Goal: Browse casually

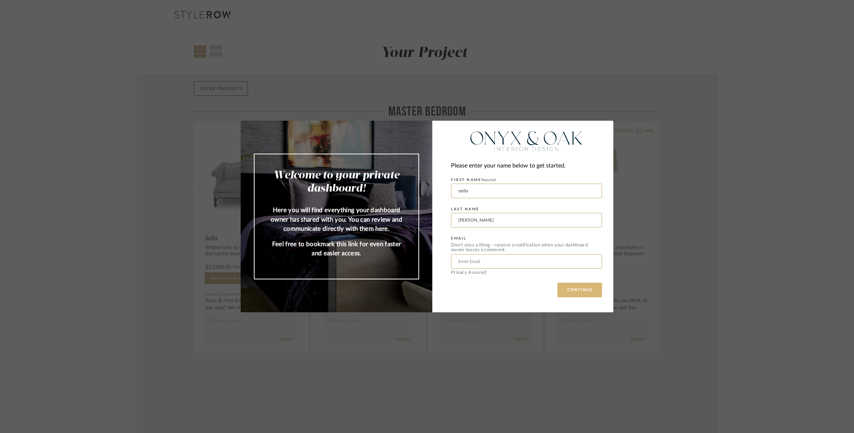
click at [571, 290] on button "CONTINUE" at bounding box center [580, 290] width 45 height 15
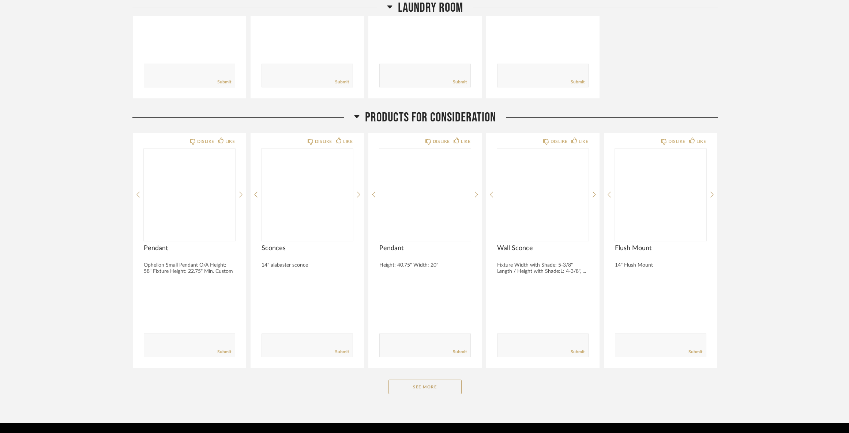
scroll to position [5401, 0]
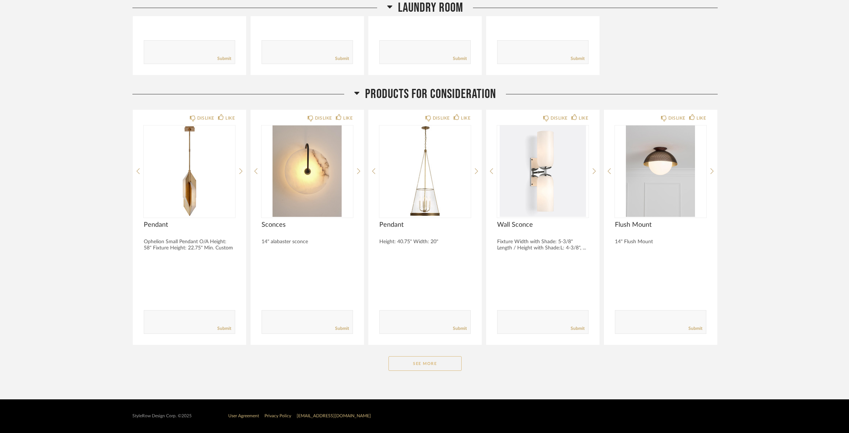
click at [448, 368] on button "See More" at bounding box center [425, 363] width 73 height 15
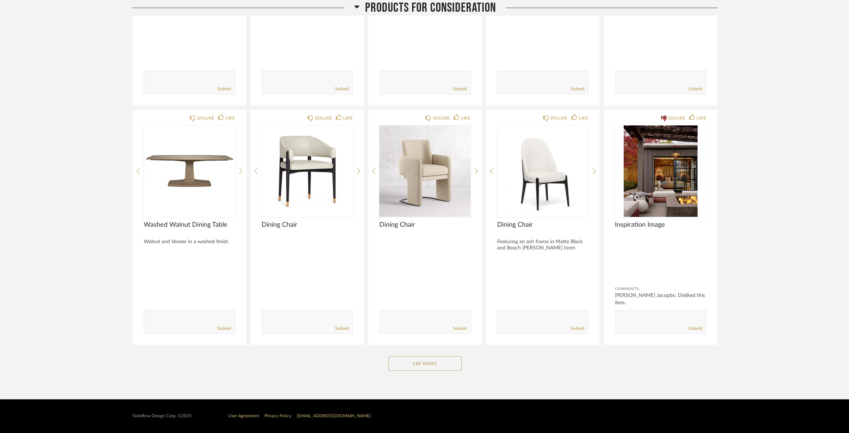
scroll to position [6365, 0]
click at [450, 369] on button "See More" at bounding box center [425, 363] width 73 height 15
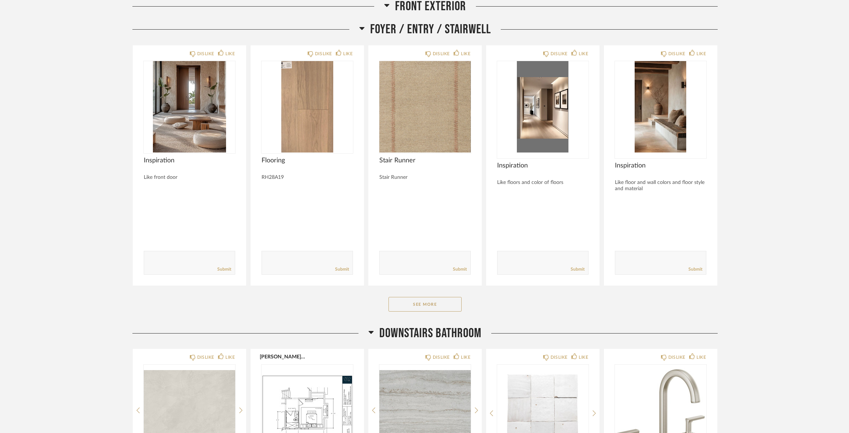
scroll to position [626, 0]
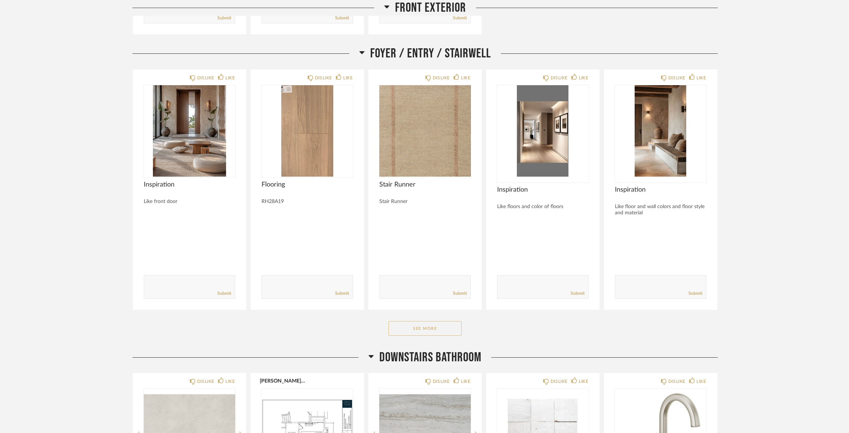
click at [434, 334] on button "See More" at bounding box center [425, 328] width 73 height 15
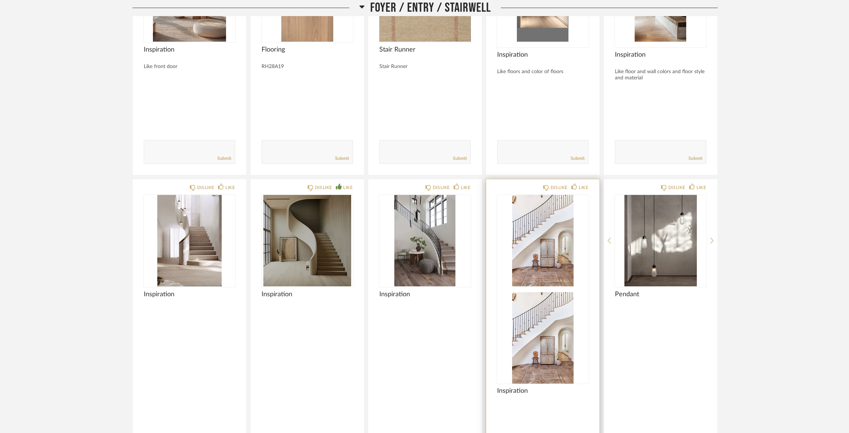
scroll to position [773, 0]
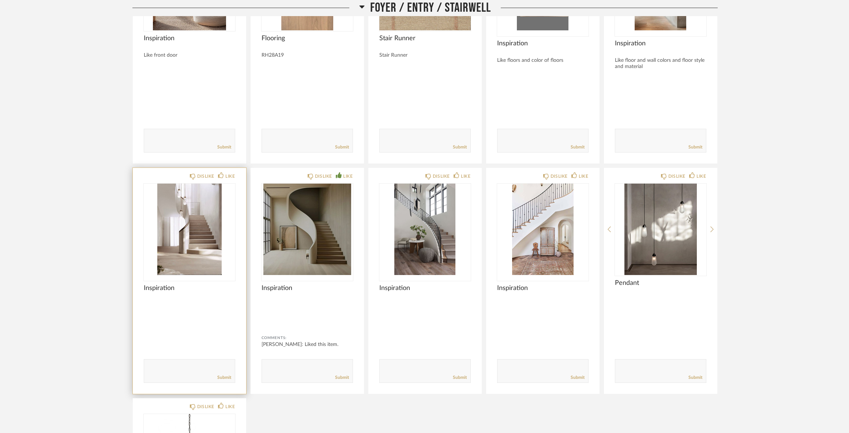
click at [0, 0] on img at bounding box center [0, 0] width 0 height 0
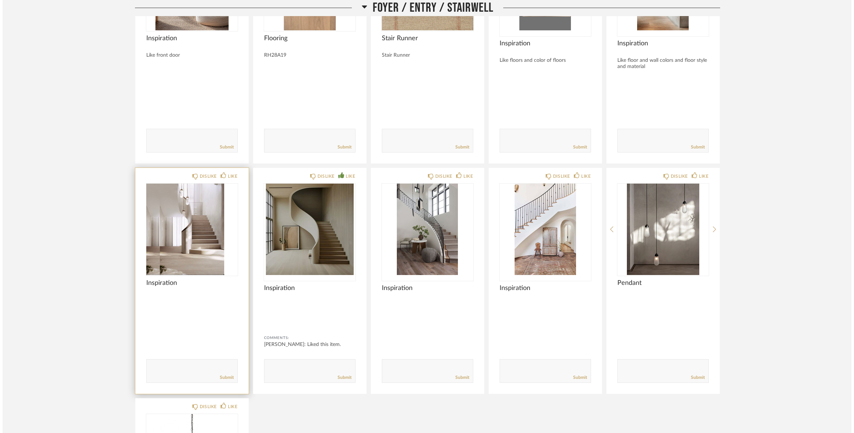
scroll to position [0, 0]
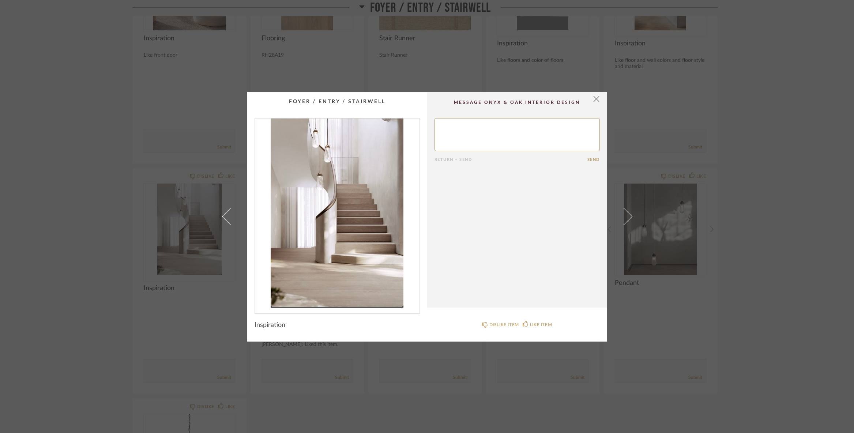
click at [751, 55] on div "× Return = Send Send Inspiration DISLIKE ITEM LIKE ITEM" at bounding box center [427, 216] width 854 height 433
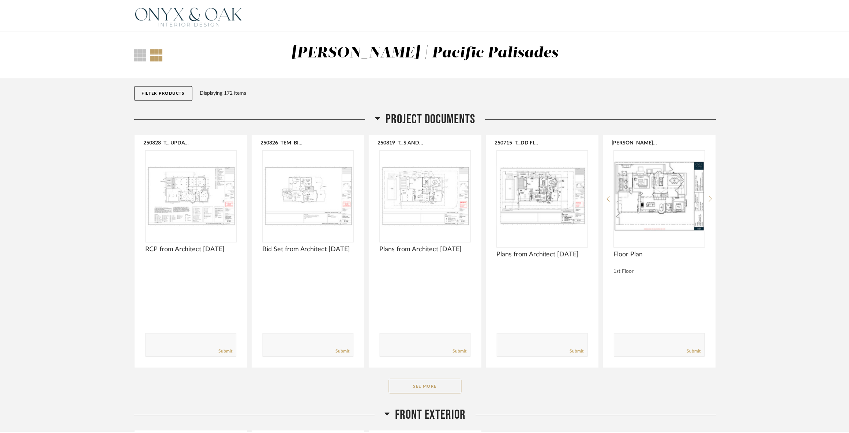
scroll to position [773, 0]
